Goal: Communication & Community: Participate in discussion

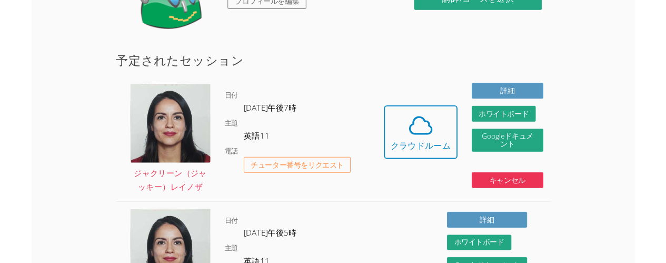
scroll to position [233, 0]
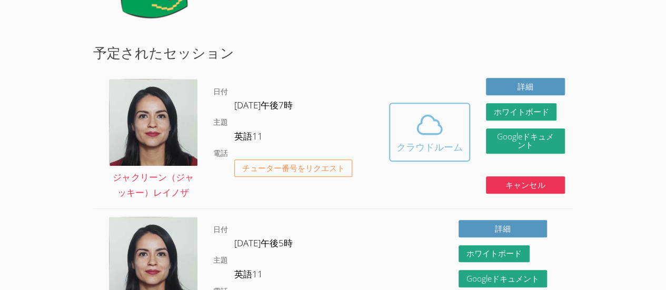
click at [442, 103] on button "クラウドルーム" at bounding box center [429, 132] width 81 height 59
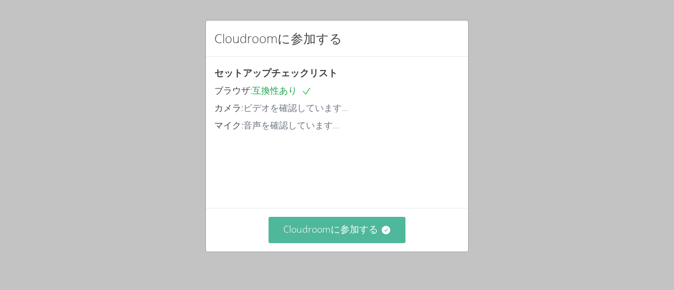
click at [313, 235] on font "Cloudroomに参加する" at bounding box center [330, 229] width 95 height 13
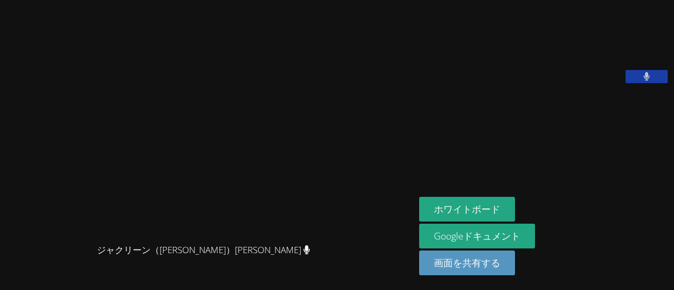
drag, startPoint x: 427, startPoint y: 271, endPoint x: 325, endPoint y: 143, distance: 163.7
click at [325, 143] on div "ジャクリーン（[PERSON_NAME]）[PERSON_NAME]（[PERSON_NAME]）[PERSON_NAME] ホワイトボード Googleドキ…" at bounding box center [337, 145] width 674 height 290
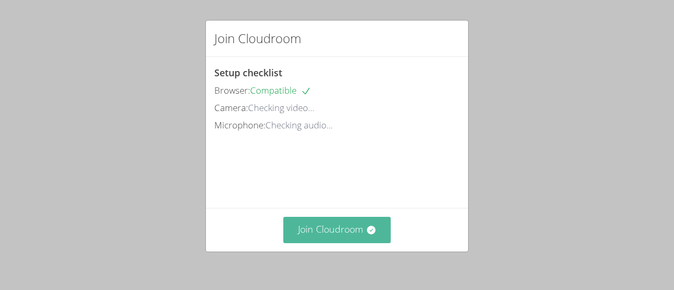
click at [288, 227] on button "Join Cloudroom" at bounding box center [337, 230] width 108 height 26
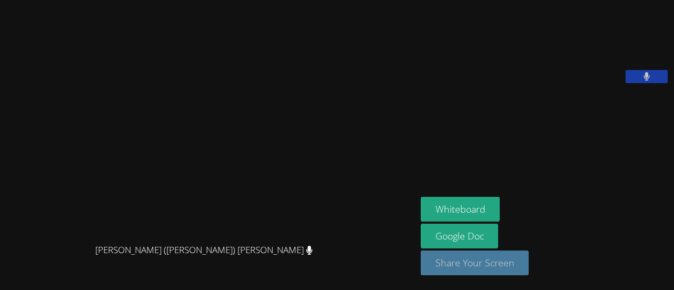
click at [493, 267] on button "Share Your Screen" at bounding box center [475, 263] width 108 height 25
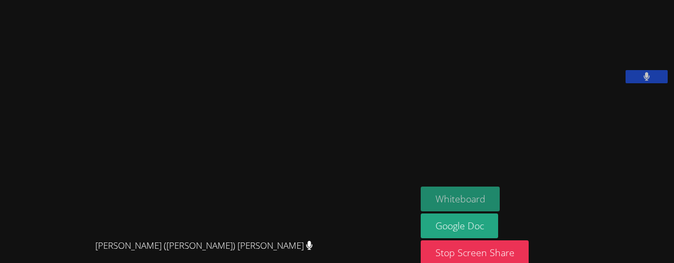
click at [423, 192] on button "Whiteboard" at bounding box center [460, 198] width 79 height 25
click at [440, 196] on button "Whiteboard" at bounding box center [460, 198] width 79 height 25
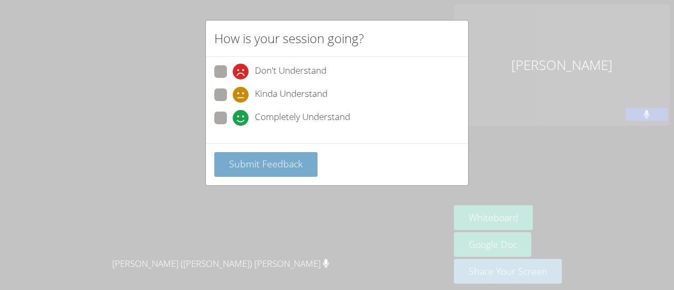
click at [287, 157] on span "Submit Feedback" at bounding box center [266, 163] width 74 height 13
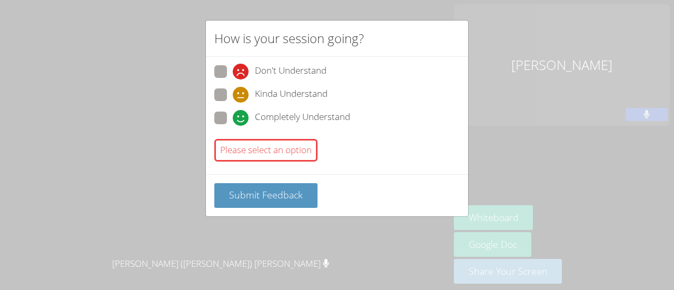
click at [233, 126] on span at bounding box center [233, 126] width 0 height 0
click at [233, 120] on input "Completely Understand" at bounding box center [237, 116] width 9 height 9
radio input "true"
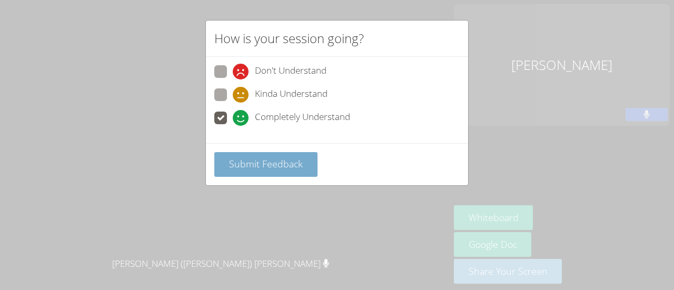
click at [247, 152] on button "Submit Feedback" at bounding box center [265, 164] width 103 height 25
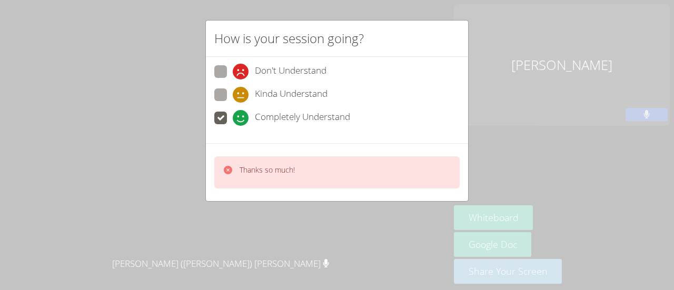
click at [251, 159] on div "Thanks so much!" at bounding box center [336, 172] width 245 height 32
click at [534, 73] on div "How is your session going? Don't Understand Kinda Understand Completely Underst…" at bounding box center [337, 145] width 674 height 290
click at [274, 157] on div "Thanks so much!" at bounding box center [336, 172] width 245 height 32
click at [588, 185] on div "How is your session going? Don't Understand Kinda Understand Completely Underst…" at bounding box center [337, 145] width 674 height 290
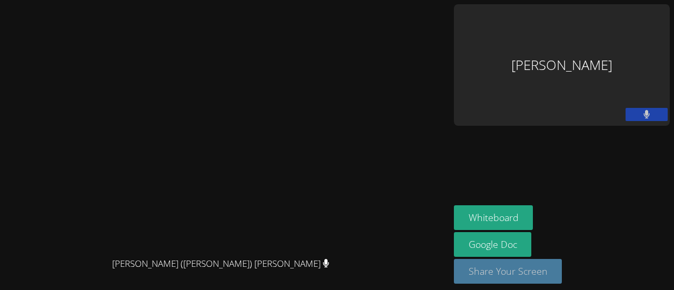
click at [562, 272] on button "Share Your Screen" at bounding box center [508, 271] width 108 height 25
